Goal: Check status: Check status

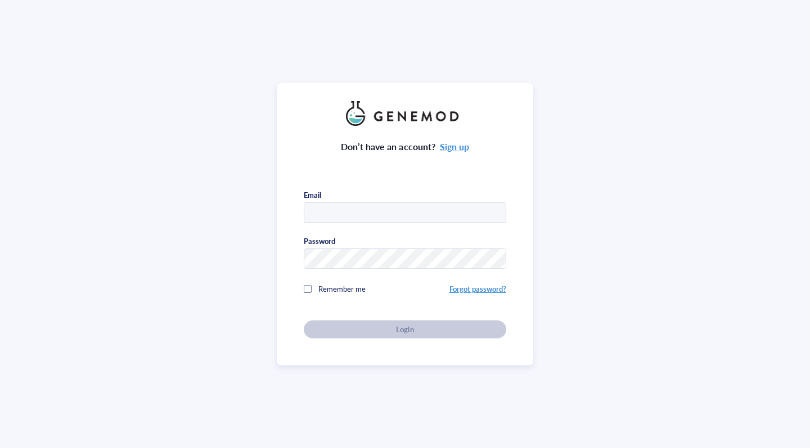
type input "tbala@email.unc.edu"
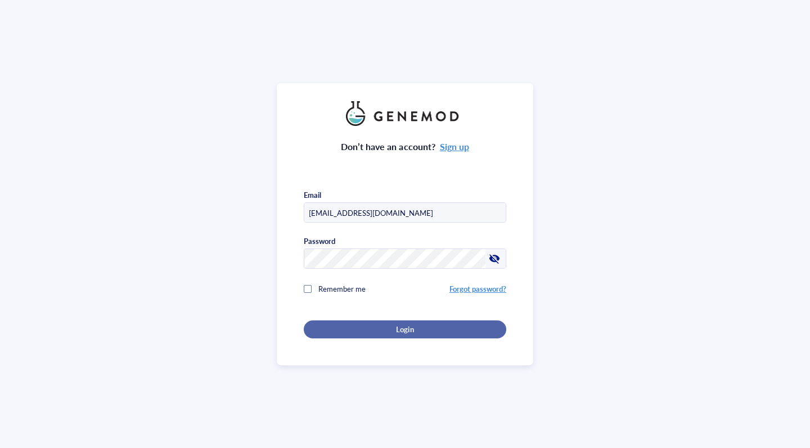
click at [393, 324] on div "Login" at bounding box center [405, 329] width 166 height 10
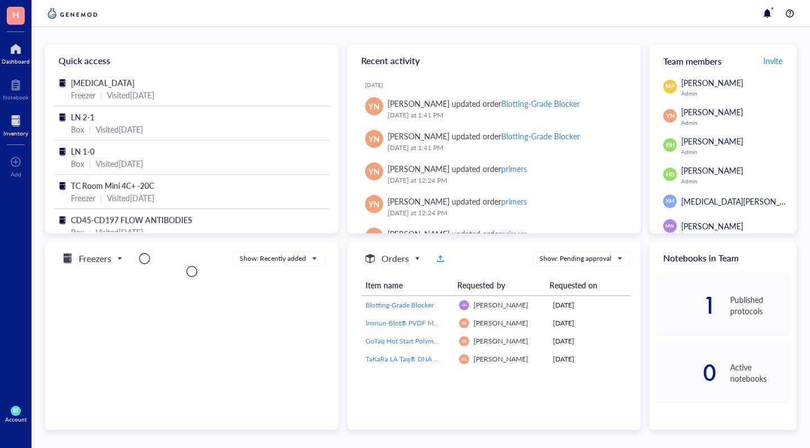
click at [15, 124] on div at bounding box center [15, 121] width 25 height 18
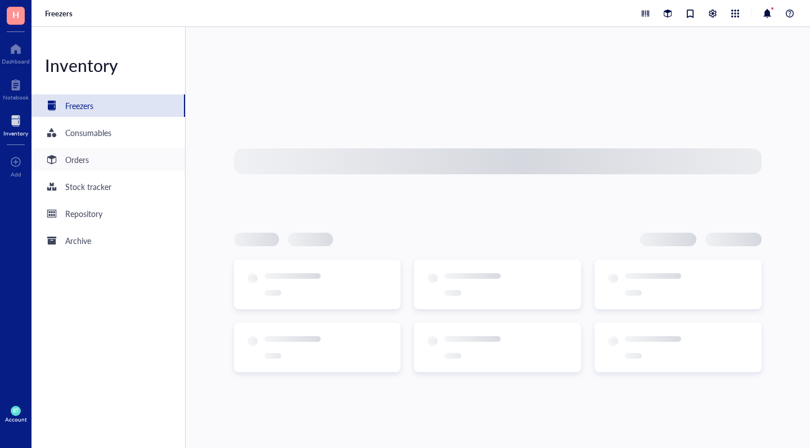
click at [88, 165] on div "Orders" at bounding box center [77, 160] width 24 height 12
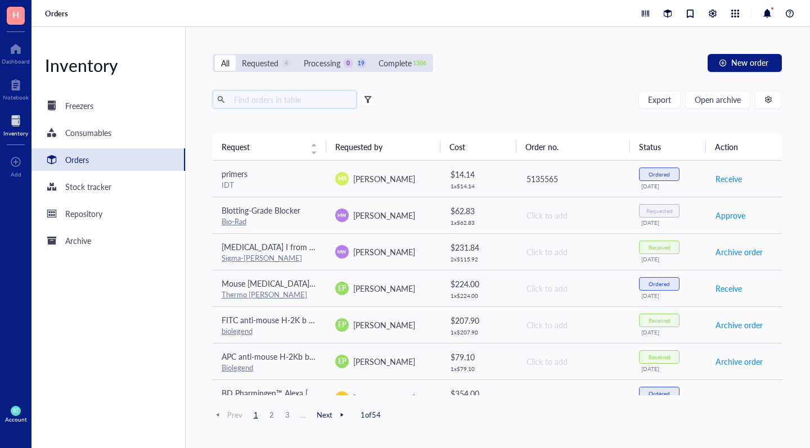
click at [282, 103] on input "text" at bounding box center [290, 99] width 123 height 17
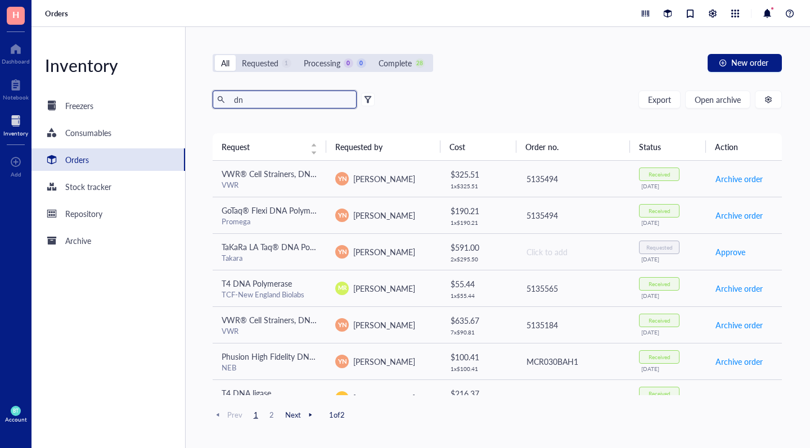
type input "d"
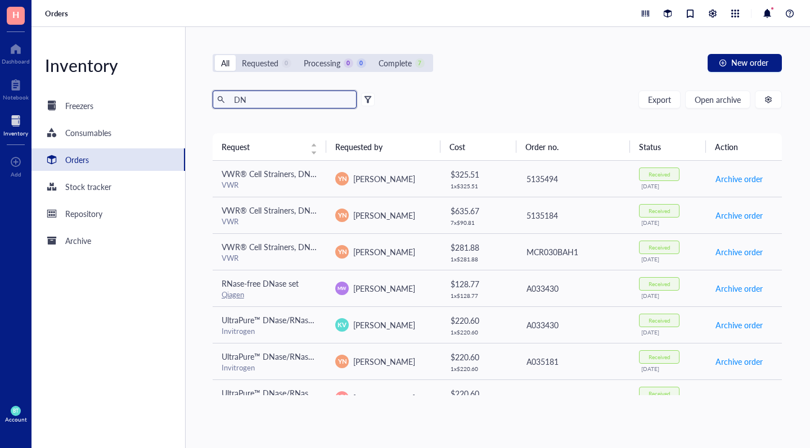
type input "D"
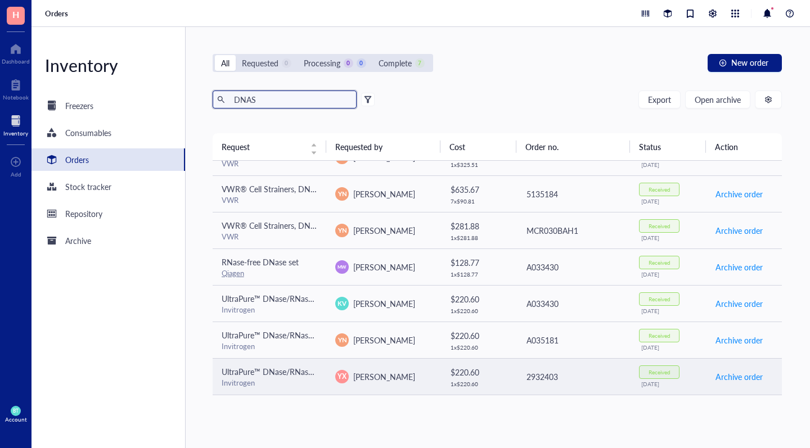
scroll to position [21, 0]
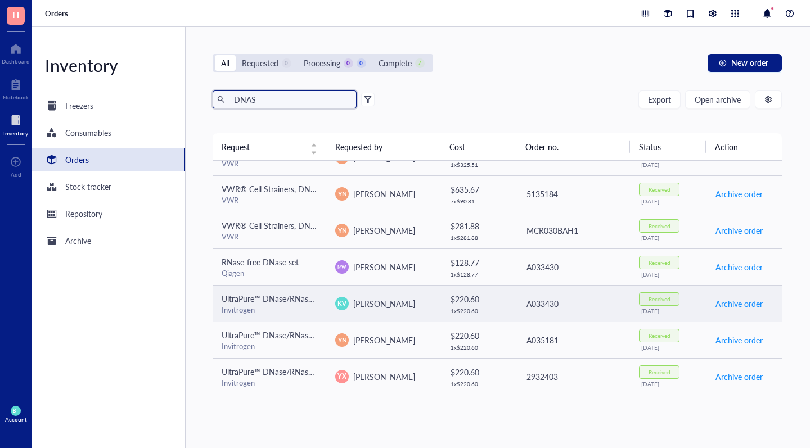
click at [258, 306] on div "Invitrogen" at bounding box center [270, 310] width 96 height 10
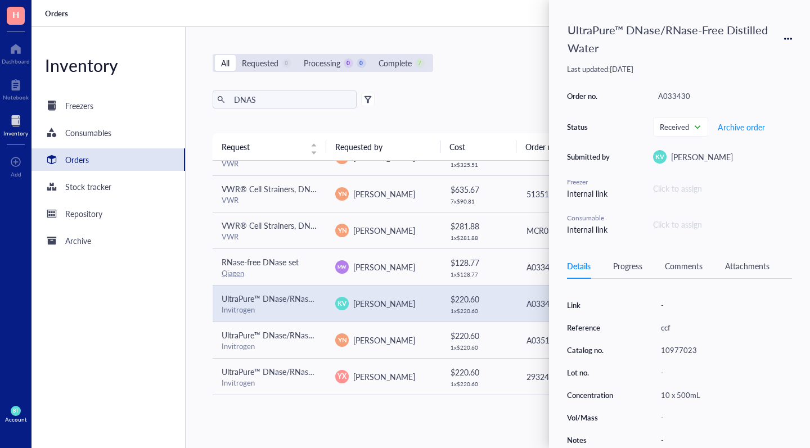
scroll to position [138, 0]
click at [697, 342] on div "10977023" at bounding box center [724, 350] width 136 height 16
drag, startPoint x: 696, startPoint y: 346, endPoint x: 635, endPoint y: 341, distance: 60.9
click at [636, 341] on div "Source / Vendor Invitrogen Link - Reference ccf Catalog no. 10977023 Lot no. - …" at bounding box center [679, 361] width 225 height 173
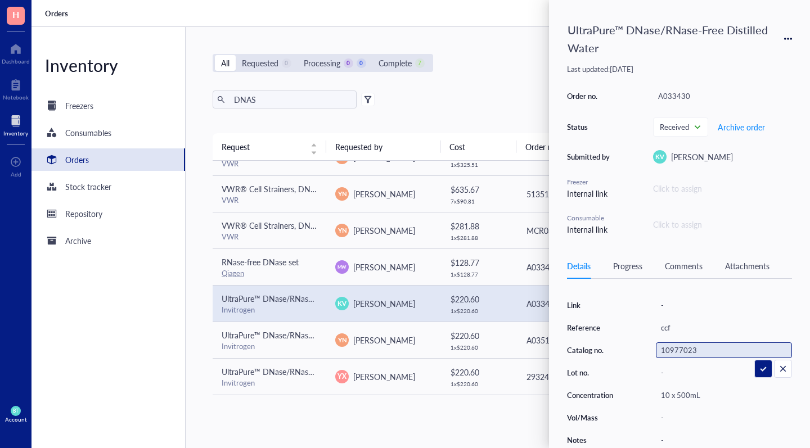
click at [484, 98] on div "DNAS Export Open archive" at bounding box center [498, 100] width 570 height 18
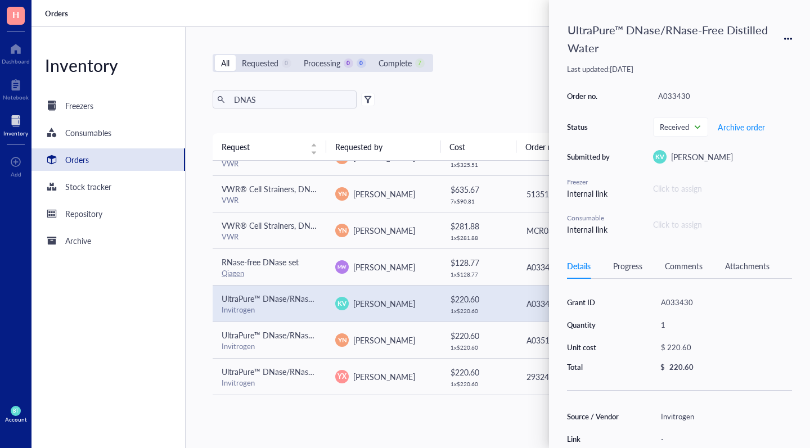
click at [536, 71] on div "All Requested 0 Processing 0 0 Complete 7 New order" at bounding box center [498, 63] width 570 height 18
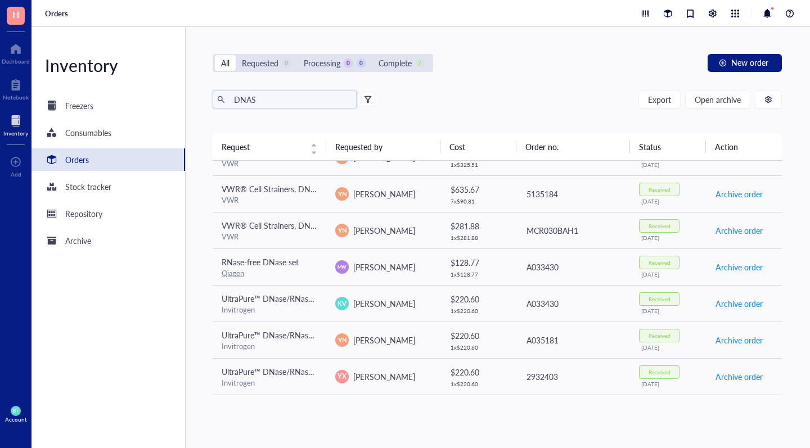
click at [285, 101] on input "DNAS" at bounding box center [290, 99] width 123 height 17
type input "D"
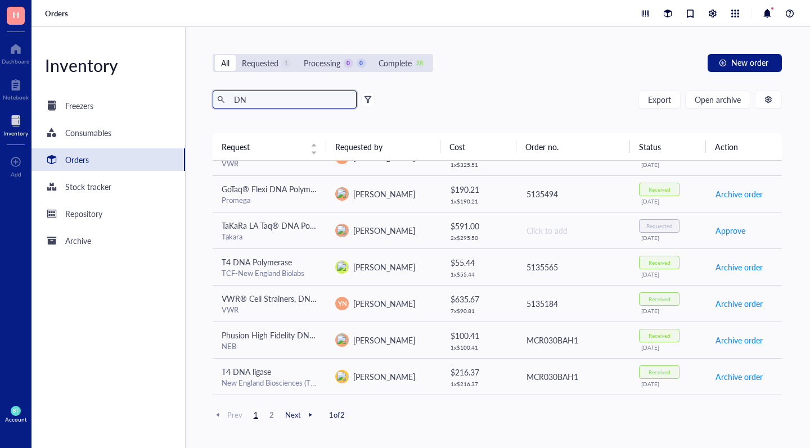
type input "D"
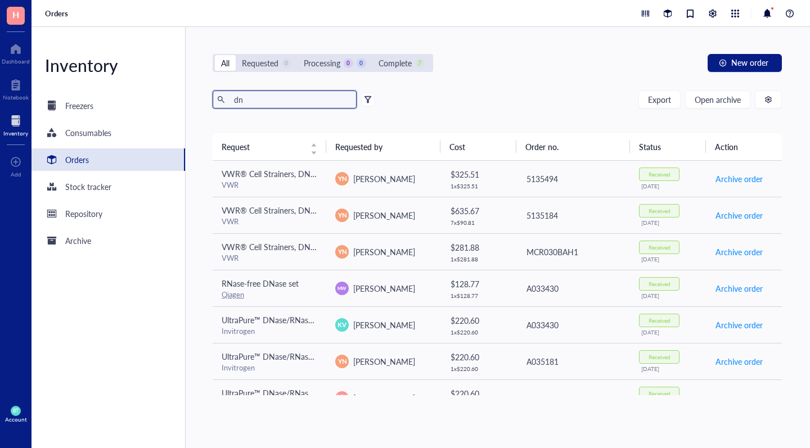
type input "d"
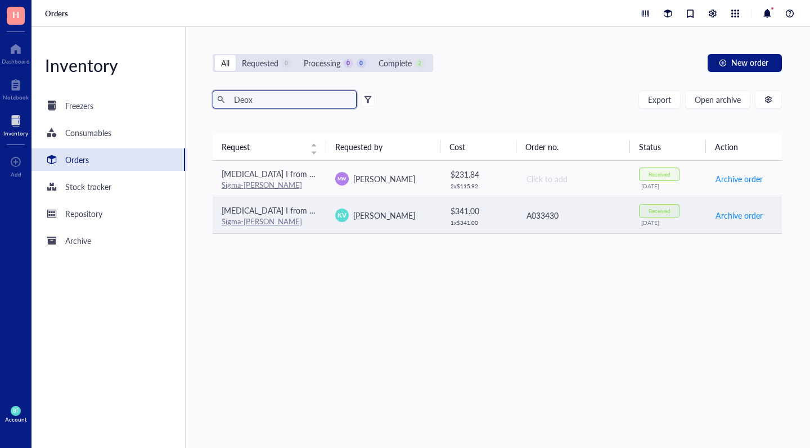
type input "Deox"
click at [242, 218] on link "Sigma-[PERSON_NAME]" at bounding box center [262, 221] width 80 height 11
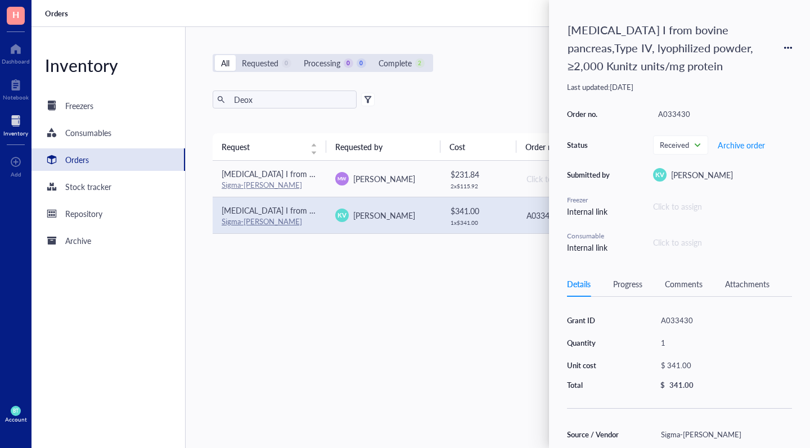
click at [493, 73] on div "All Requested 0 Processing 0 0 Complete 2 New order Deox Export Open archive Re…" at bounding box center [498, 237] width 624 height 421
